Goal: Information Seeking & Learning: Find specific fact

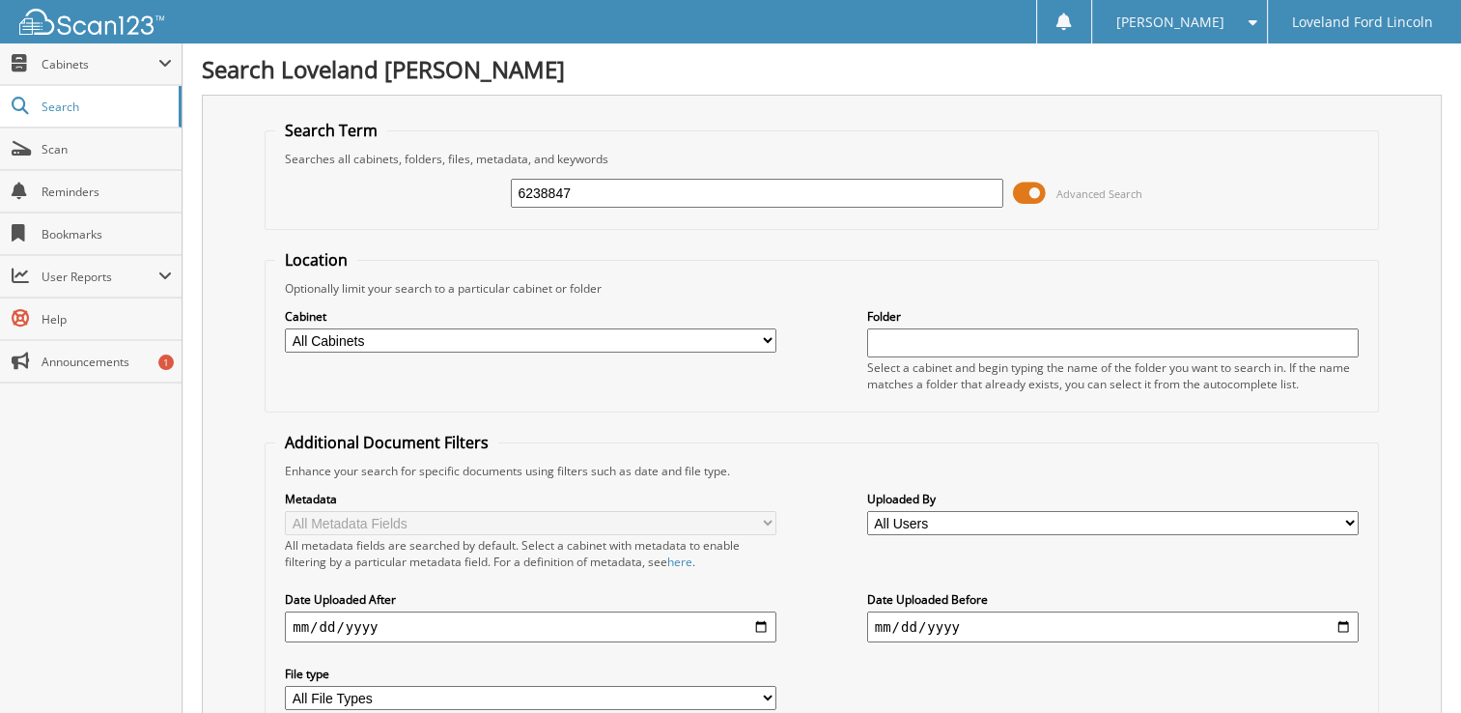
type input "6238847"
click at [587, 182] on input "6238847" at bounding box center [756, 193] width 491 height 29
type input "6241178"
